Goal: Contribute content: Contribute content

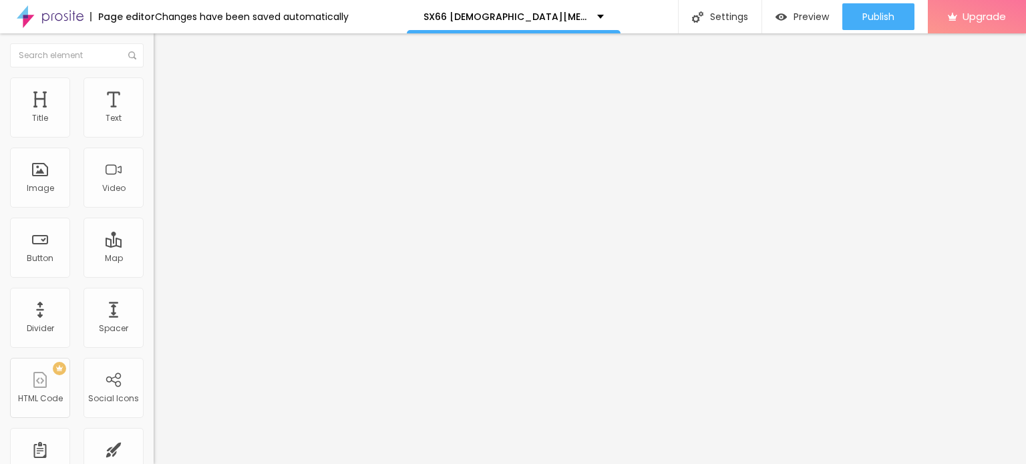
click at [154, 115] on span "Add image" at bounding box center [181, 109] width 55 height 11
click at [154, 88] on li "Style" at bounding box center [231, 83] width 154 height 13
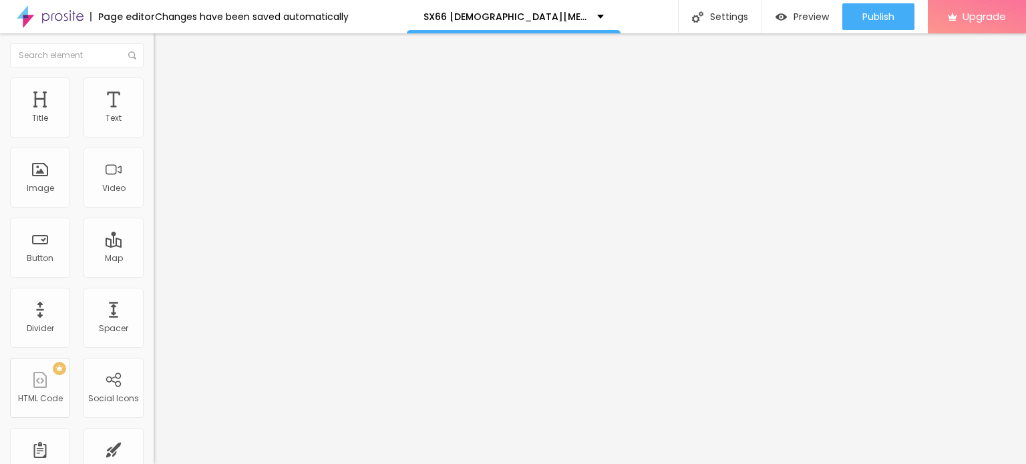
type input "95"
type input "90"
type input "85"
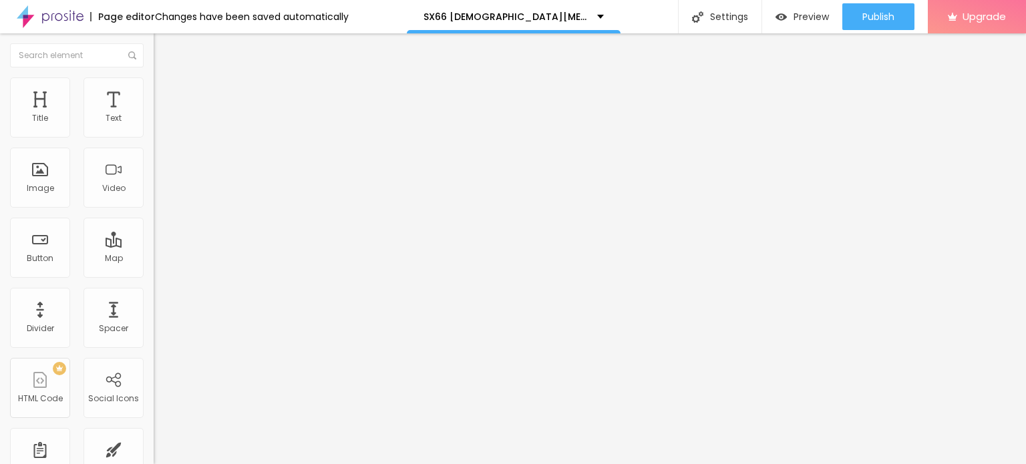
type input "85"
type input "80"
type input "75"
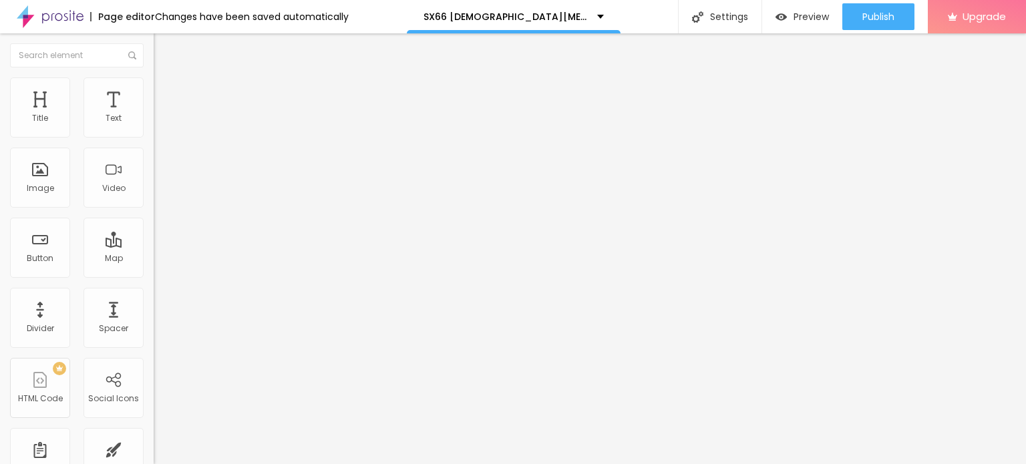
type input "70"
type input "65"
type input "60"
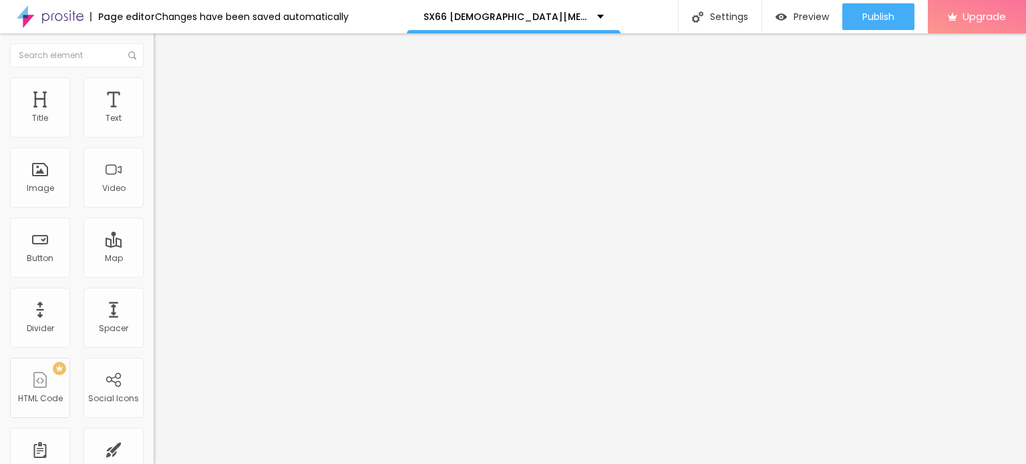
type input "60"
type input "55"
drag, startPoint x: 141, startPoint y: 143, endPoint x: 77, endPoint y: 144, distance: 63.5
type input "55"
click at [154, 137] on input "range" at bounding box center [197, 131] width 86 height 11
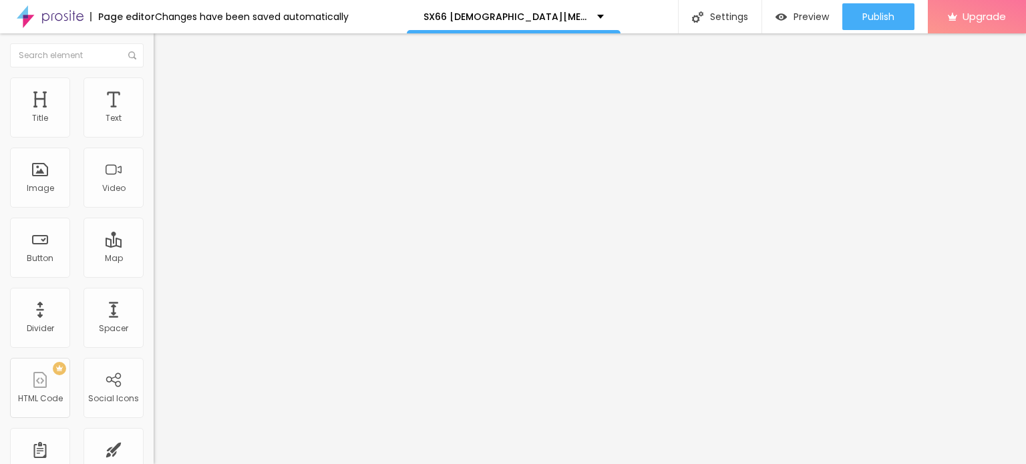
click at [154, 126] on input "Click me" at bounding box center [234, 118] width 160 height 13
paste input "😍👇JETZT EINKAUFEN😍👇"
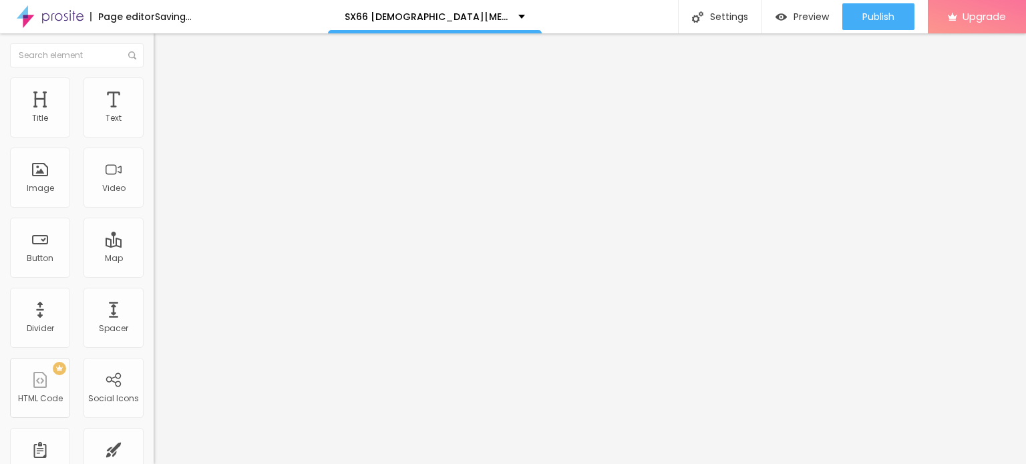
type input "😍👇JETZT EINKAUFEN😍👇"
click at [154, 275] on input "https://" at bounding box center [234, 268] width 160 height 13
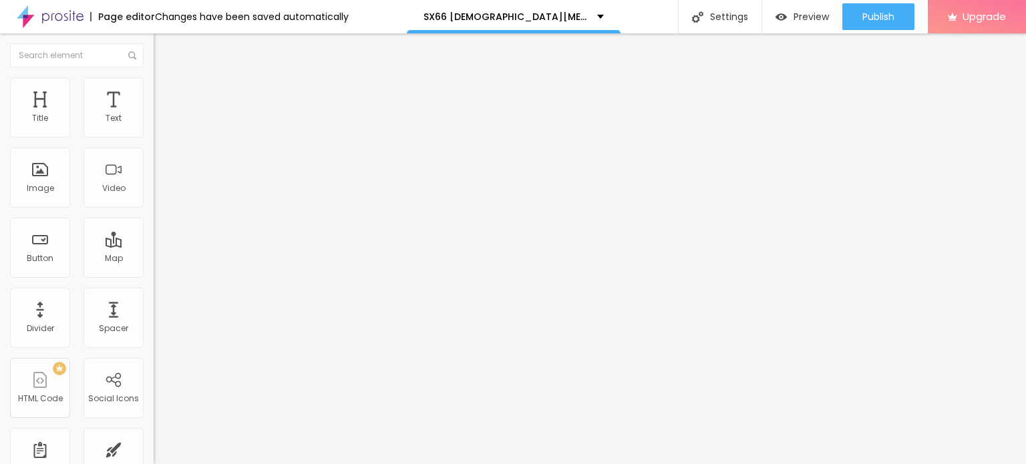
click at [154, 275] on input "https://" at bounding box center [234, 268] width 160 height 13
paste input "[DOMAIN_NAME][URL][DOMAIN_NAME][DEMOGRAPHIC_DATA][MEDICAL_DATA]"
type input "[URL][DOMAIN_NAME][DOMAIN_NAME][DEMOGRAPHIC_DATA][MEDICAL_DATA]"
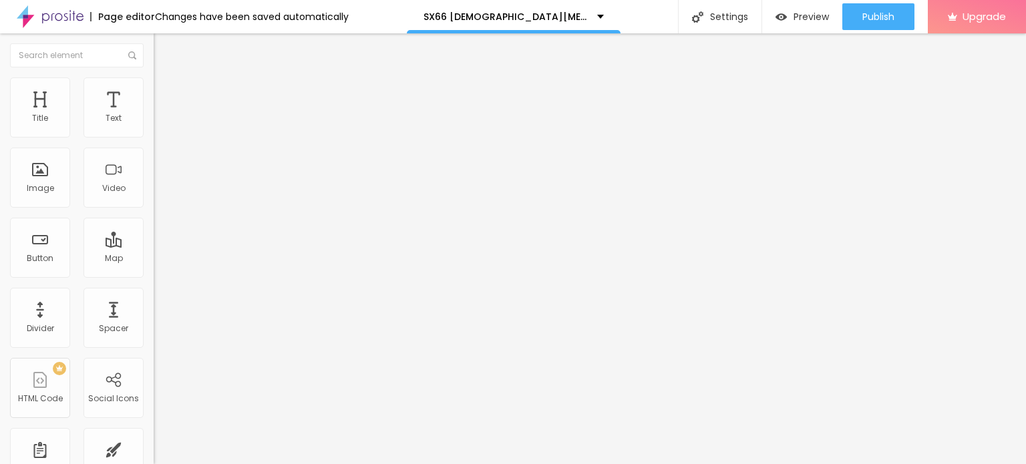
click at [154, 292] on div at bounding box center [231, 292] width 154 height 0
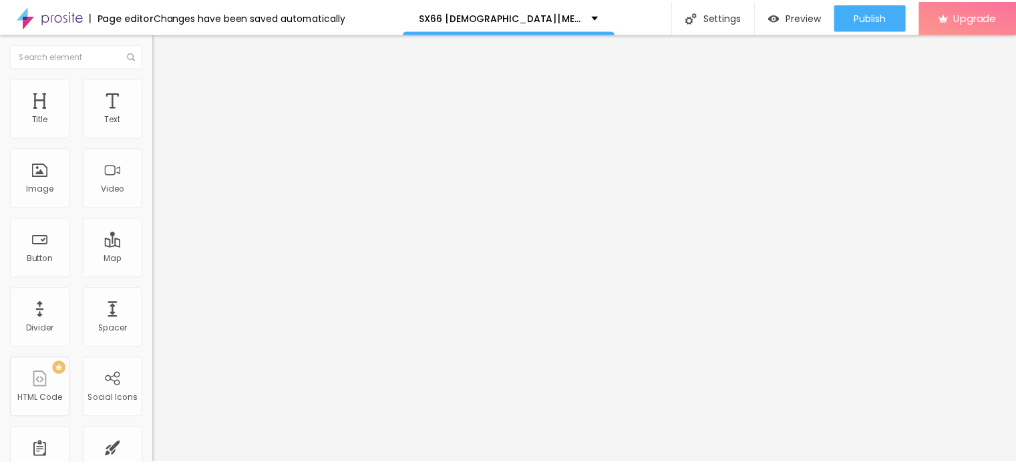
scroll to position [0, 0]
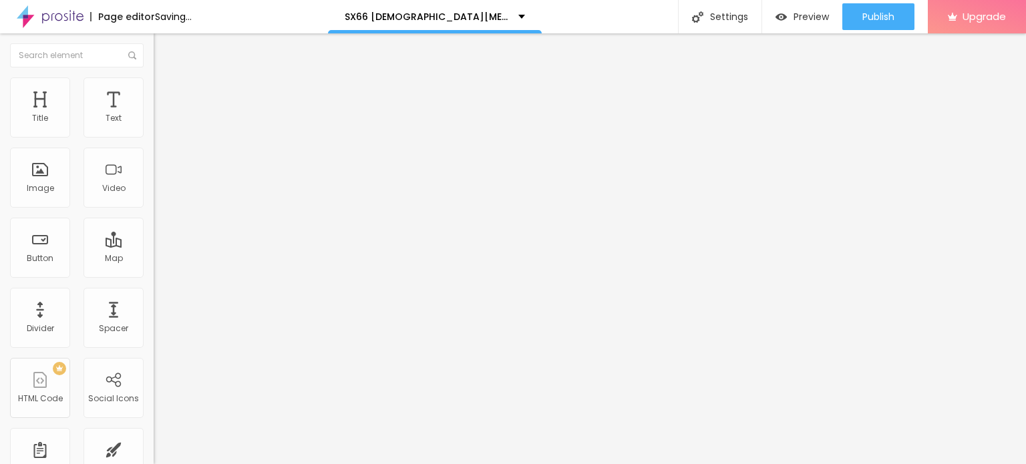
click at [164, 50] on img "button" at bounding box center [169, 48] width 11 height 11
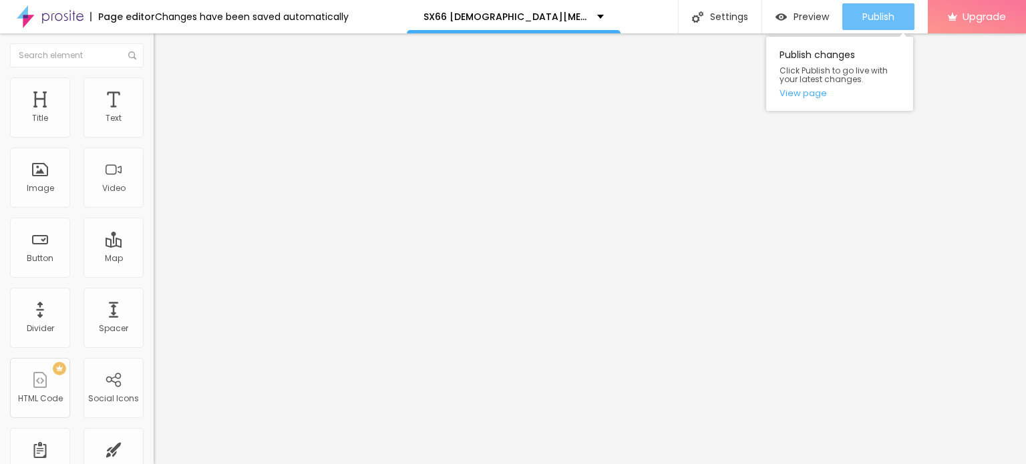
click at [862, 17] on span "Publish" at bounding box center [878, 16] width 32 height 11
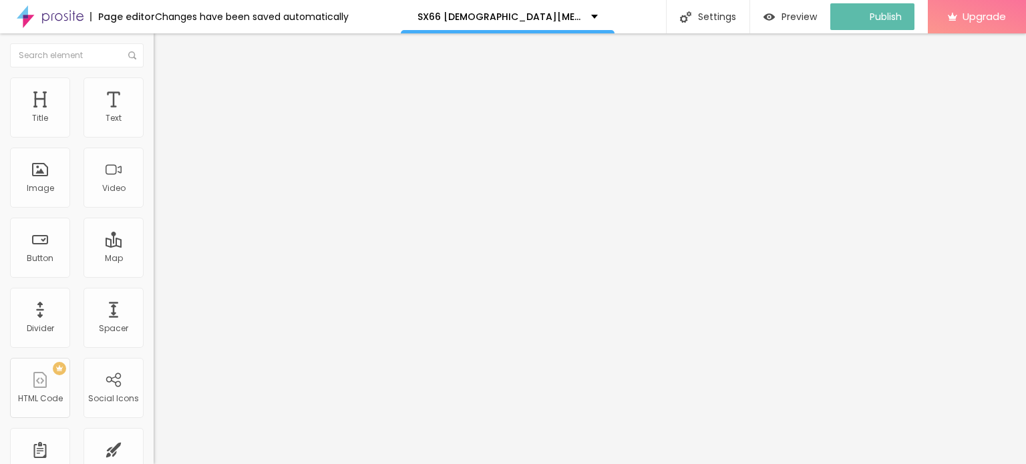
click at [159, 124] on icon "button" at bounding box center [163, 120] width 8 height 8
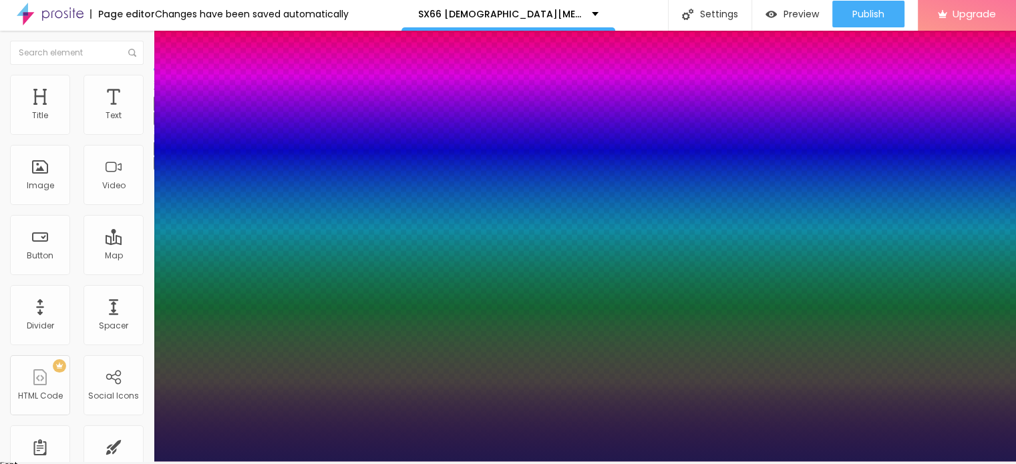
scroll to position [3, 0]
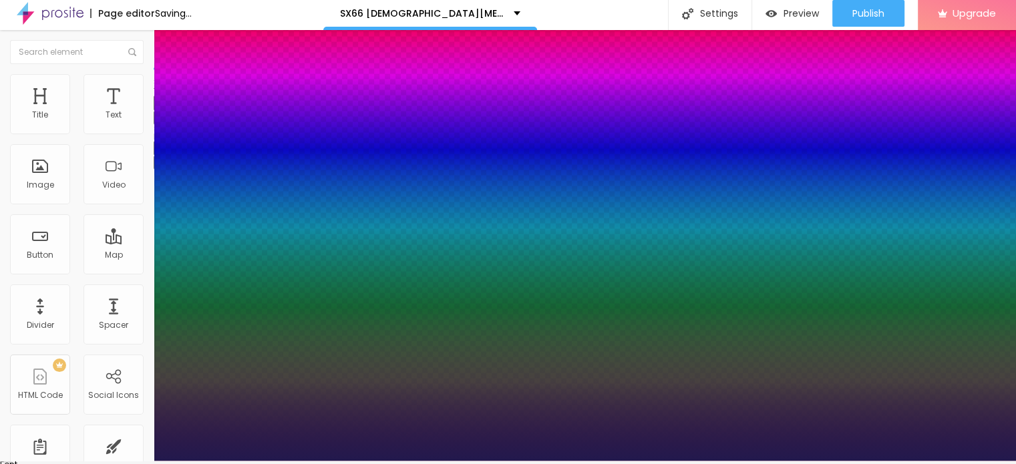
type input "1"
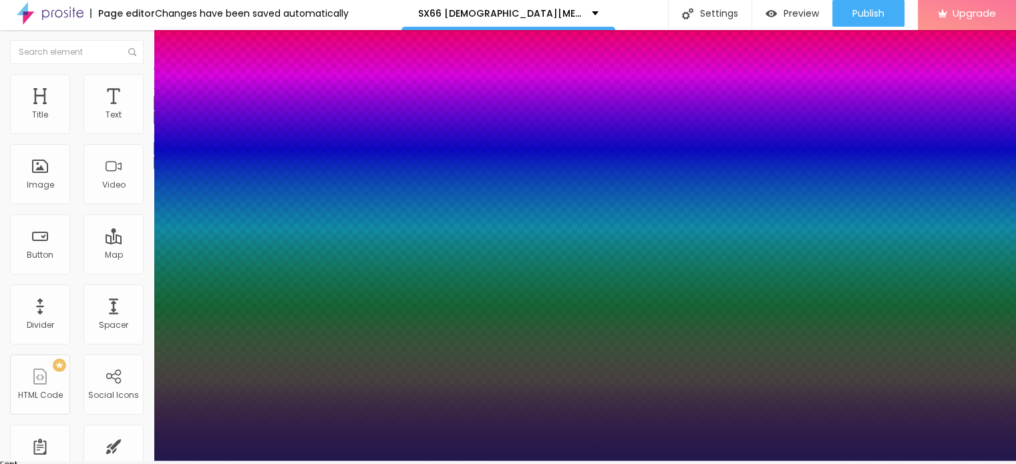
click at [679, 461] on div at bounding box center [508, 461] width 1016 height 0
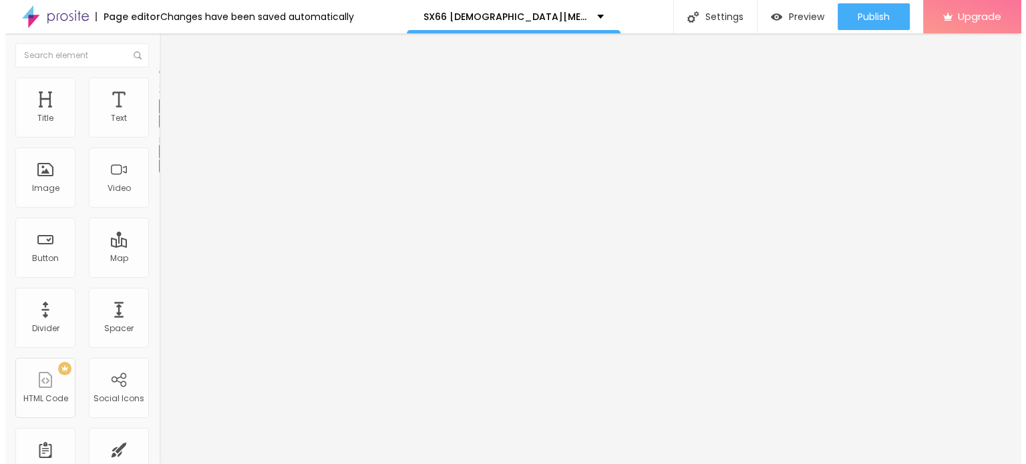
scroll to position [0, 0]
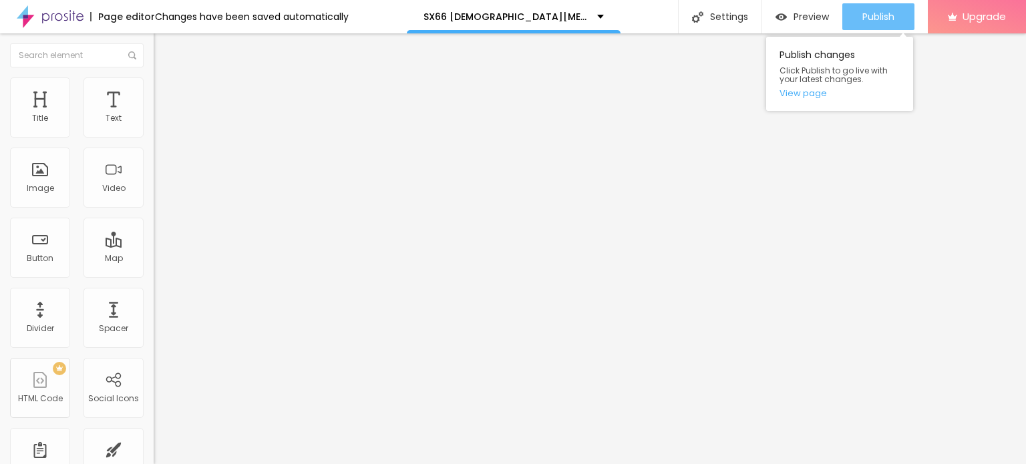
click at [882, 21] on span "Publish" at bounding box center [878, 16] width 32 height 11
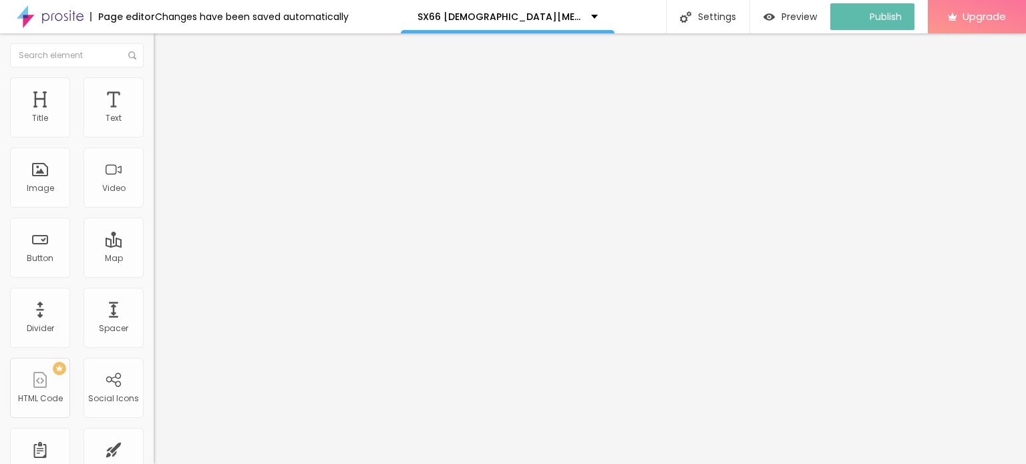
click at [19, 21] on img at bounding box center [50, 16] width 67 height 33
